Goal: Browse casually: Explore the website without a specific task or goal

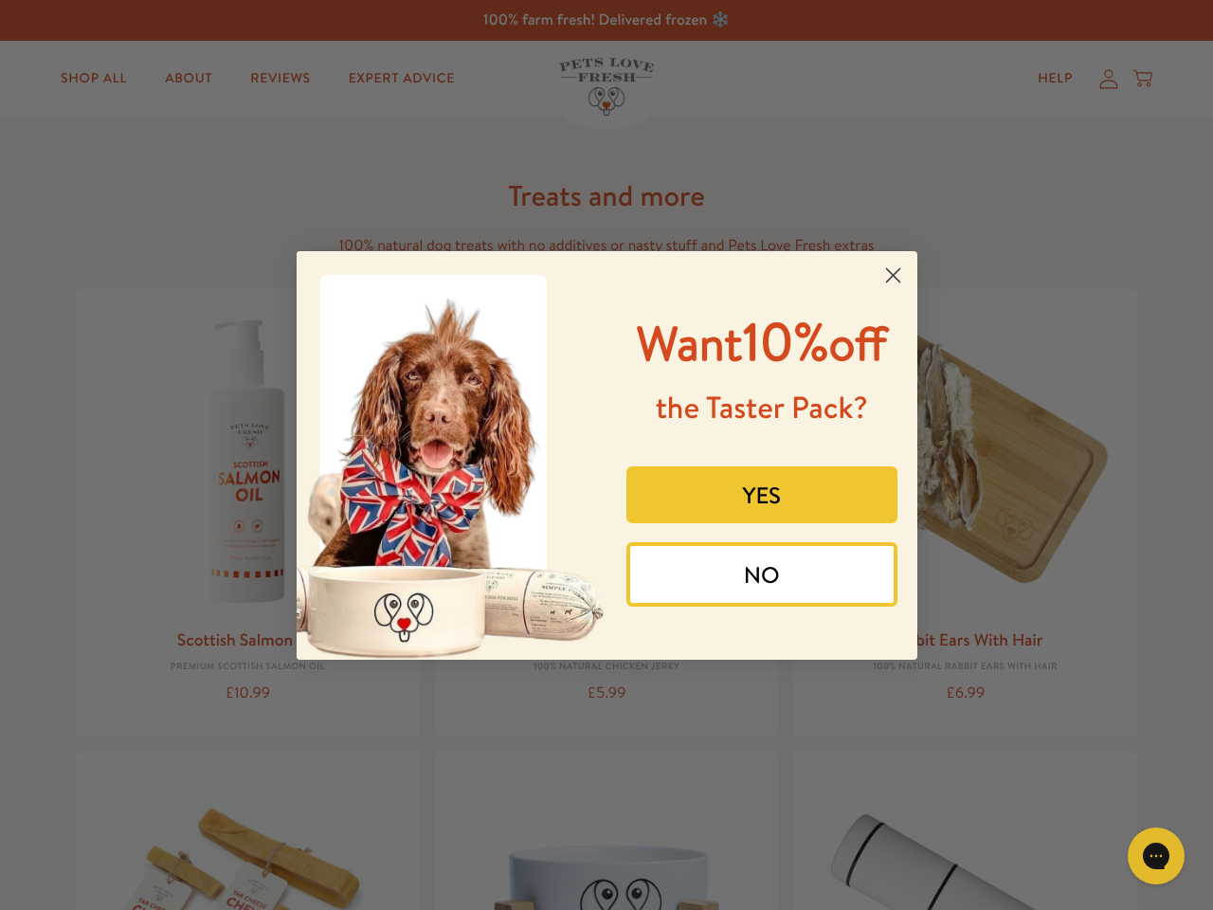
click at [607, 455] on div "Want 10% off the Taster Pack? YES NO" at bounding box center [755, 455] width 297 height 371
click at [893, 275] on icon "Close dialog" at bounding box center [892, 274] width 13 height 13
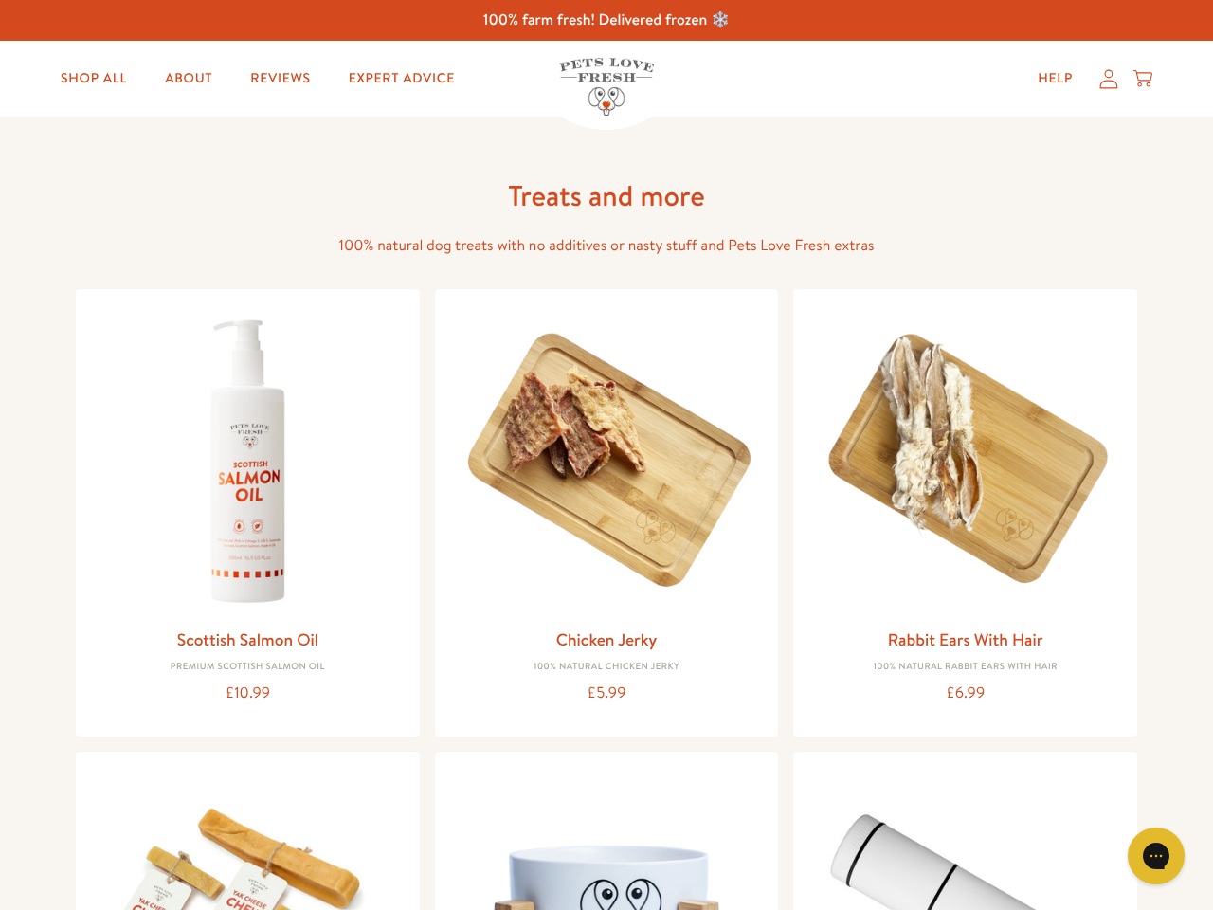
click at [762, 495] on div "YES" at bounding box center [762, 530] width 283 height 95
click at [762, 574] on div "YES" at bounding box center [762, 530] width 283 height 95
click at [1173, 856] on div "Gorgias live chat" at bounding box center [1157, 856] width 38 height 38
